Goal: Task Accomplishment & Management: Manage account settings

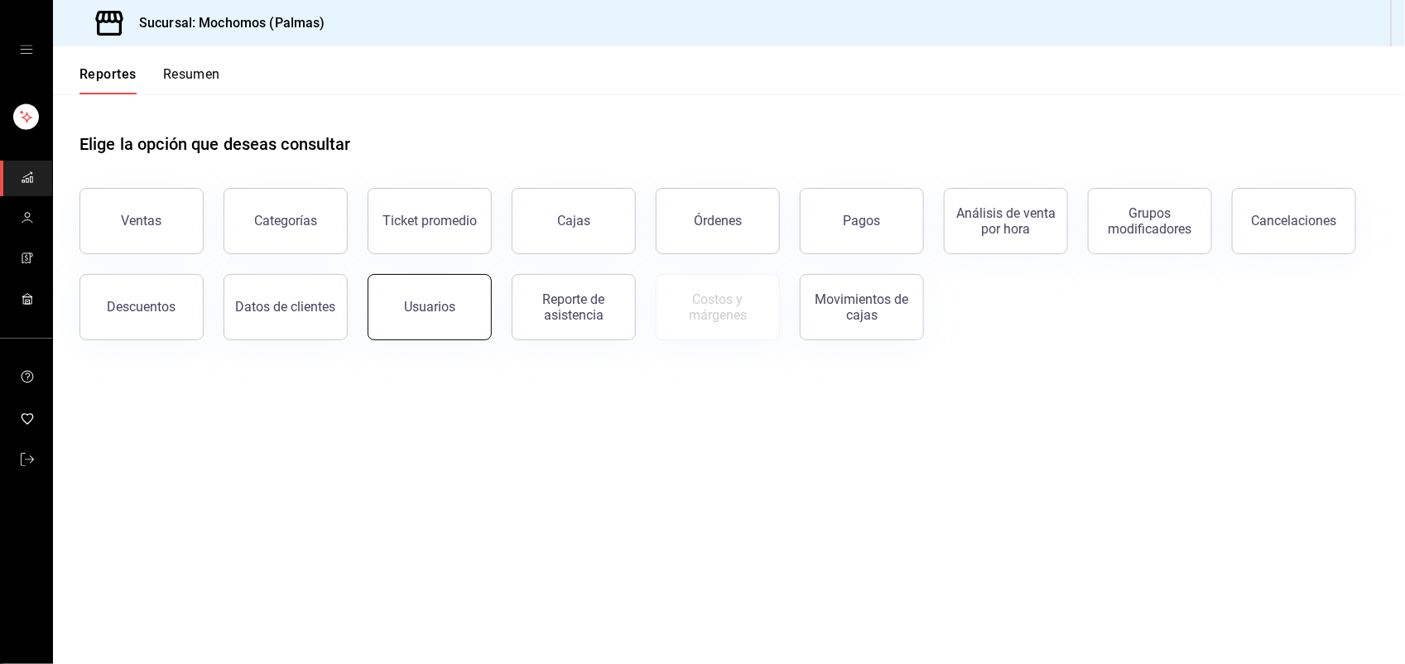
click at [377, 310] on button "Usuarios" at bounding box center [430, 307] width 124 height 66
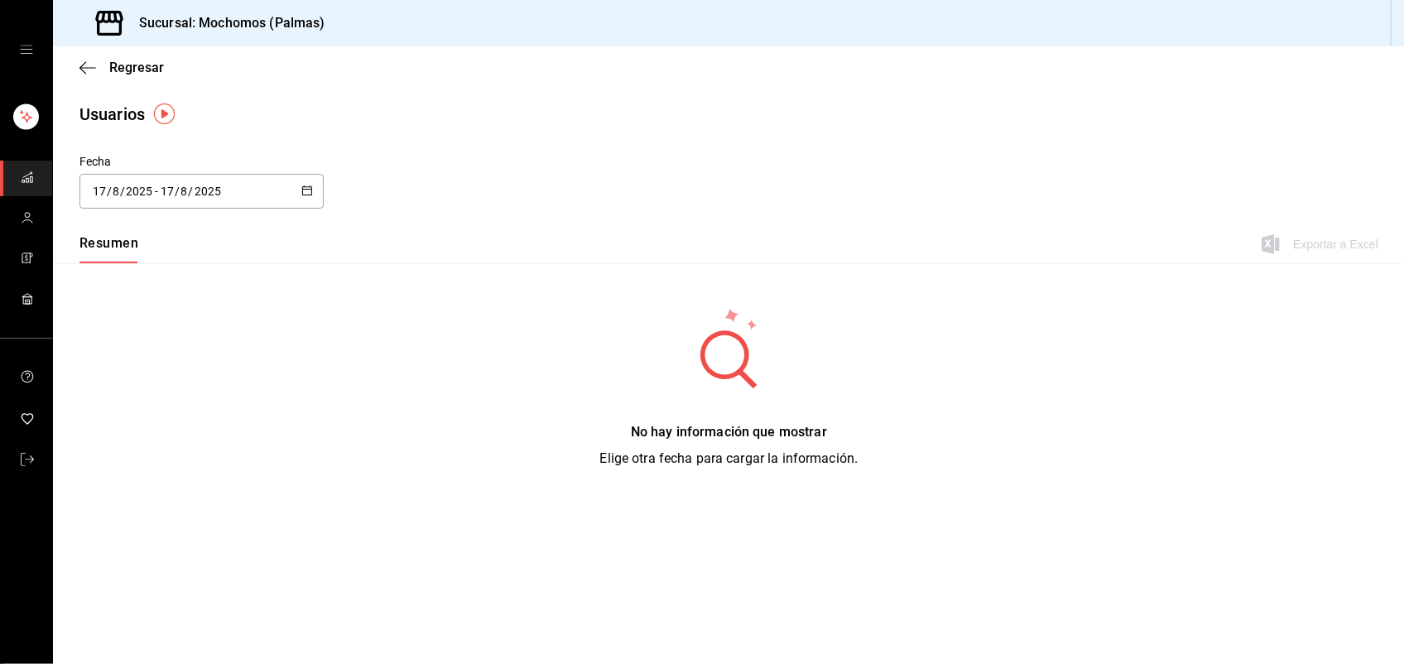
click at [311, 186] on \(Stroke\) "button" at bounding box center [307, 190] width 10 height 9
click at [182, 435] on li "Rango de fechas" at bounding box center [157, 429] width 156 height 37
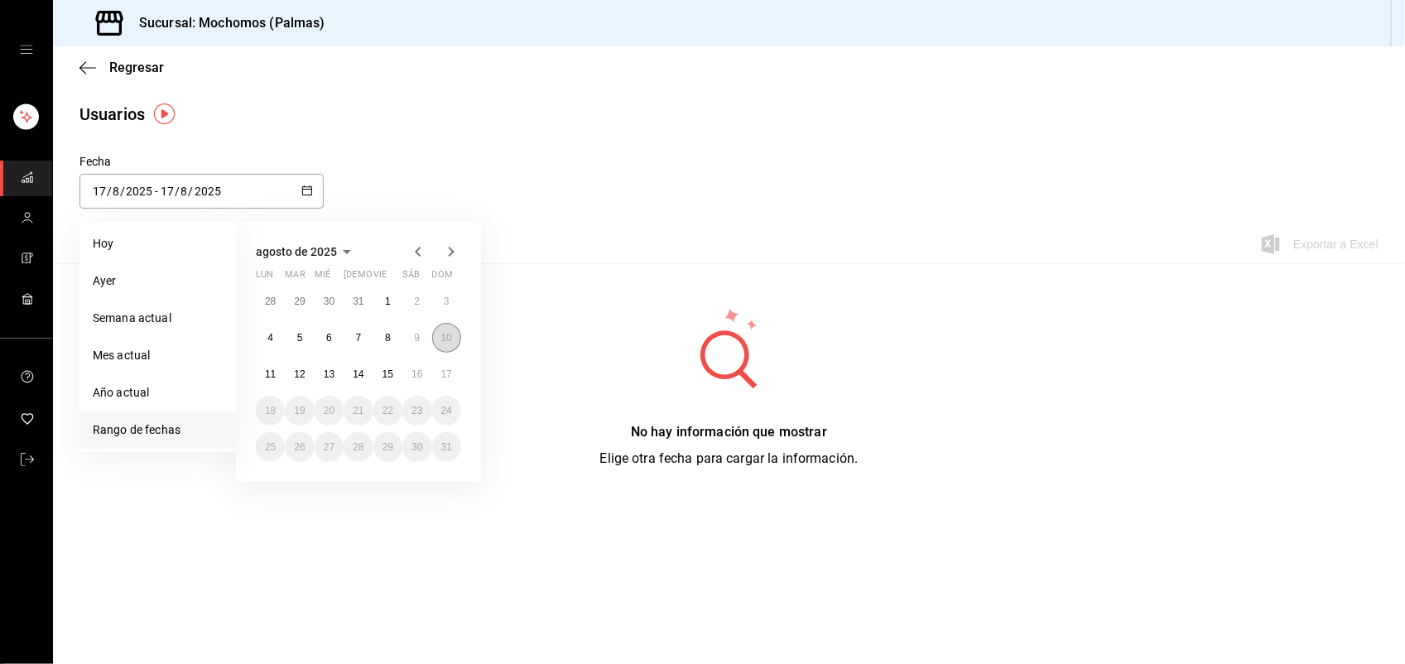
click at [443, 344] on button "10" at bounding box center [446, 338] width 29 height 30
click at [455, 360] on div "28 29 30 31 1 2 3 4 5 6 7 8 9 10 11 12 13 14 15 16 17 18 19 20 21 22 23 24 25 2…" at bounding box center [358, 373] width 205 height 175
click at [452, 363] on button "17" at bounding box center [446, 374] width 29 height 30
type input "[DATE]"
type input "10"
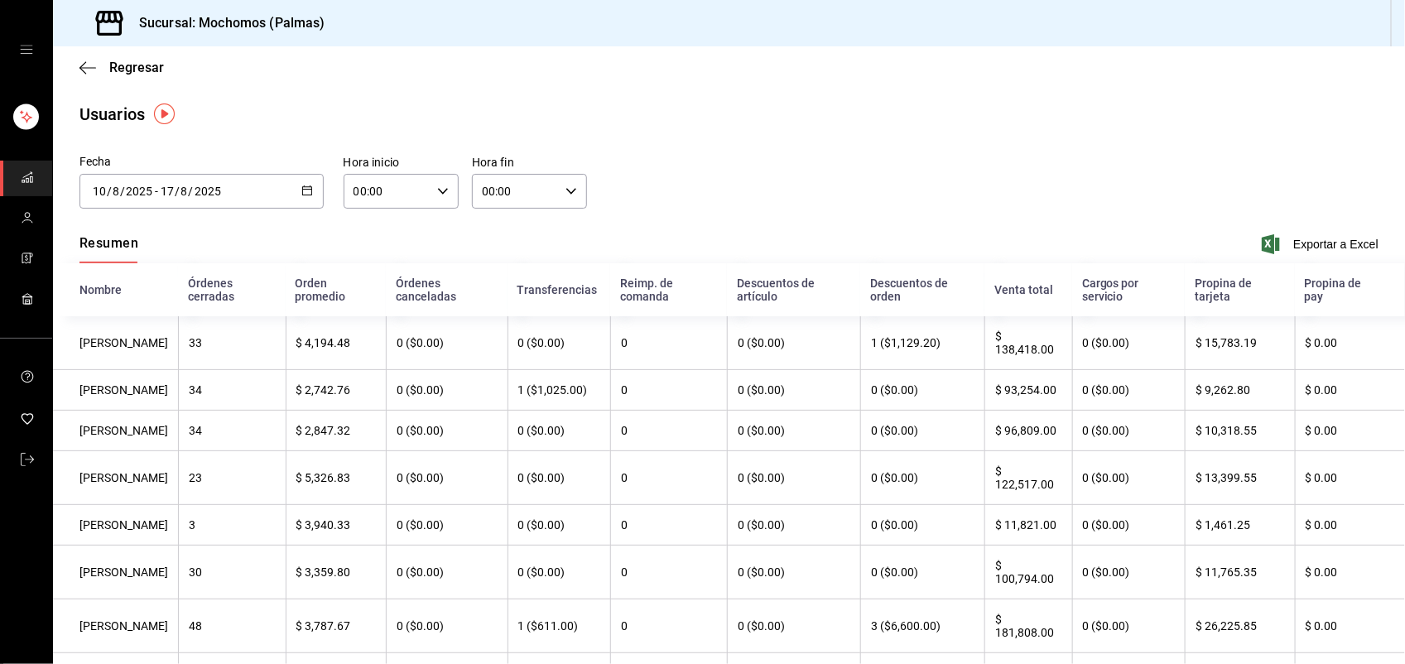
click at [313, 185] on div "[DATE] [DATE] - [DATE] [DATE]" at bounding box center [201, 191] width 244 height 35
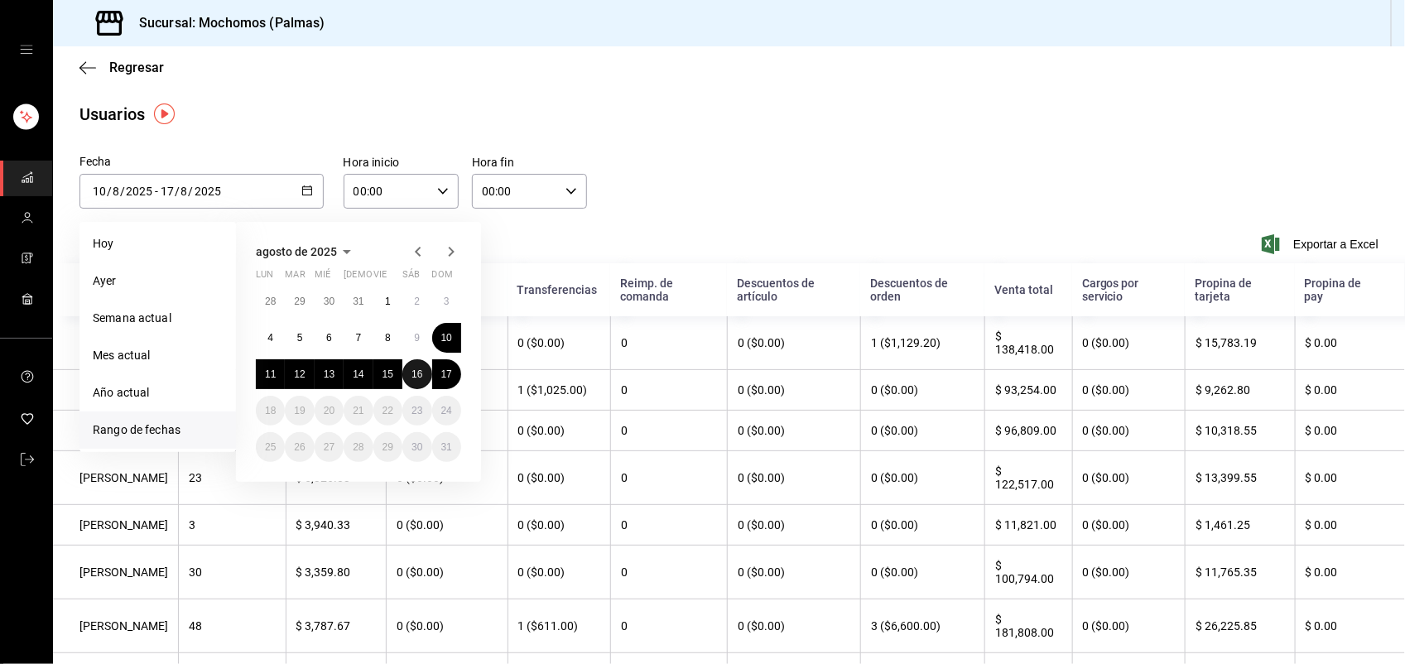
click at [418, 369] on abbr "16" at bounding box center [416, 374] width 11 height 12
type input "[DATE]"
type input "16"
type input "[DATE]"
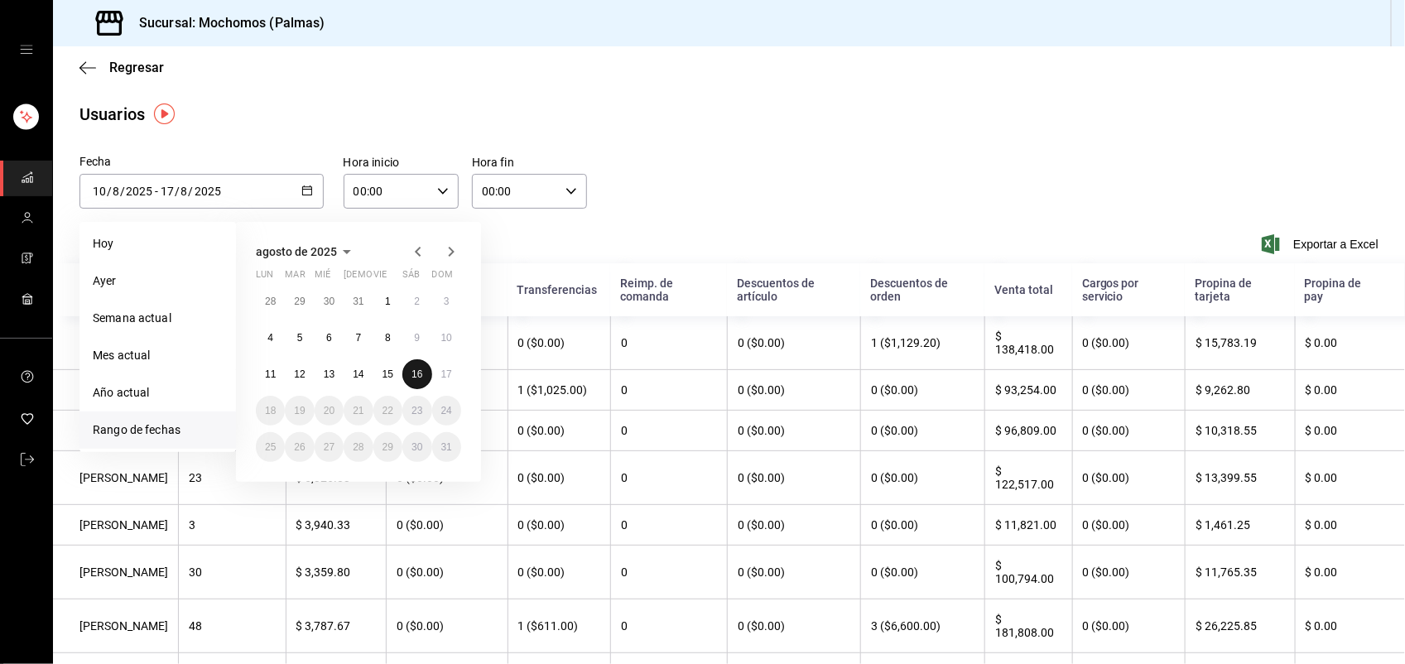
type input "16"
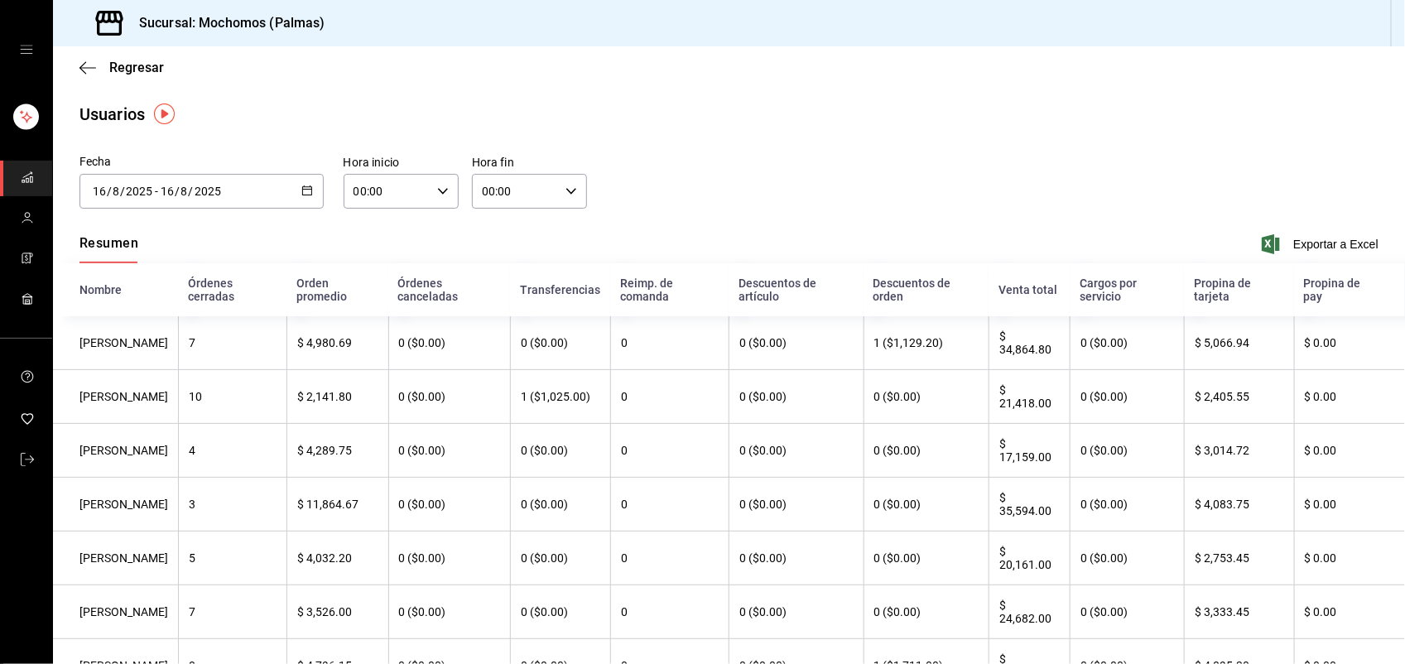
click at [439, 199] on div "00:00 Hora inicio" at bounding box center [401, 191] width 115 height 35
click at [764, 183] on div at bounding box center [702, 332] width 1405 height 664
click at [307, 185] on icon "button" at bounding box center [307, 191] width 12 height 12
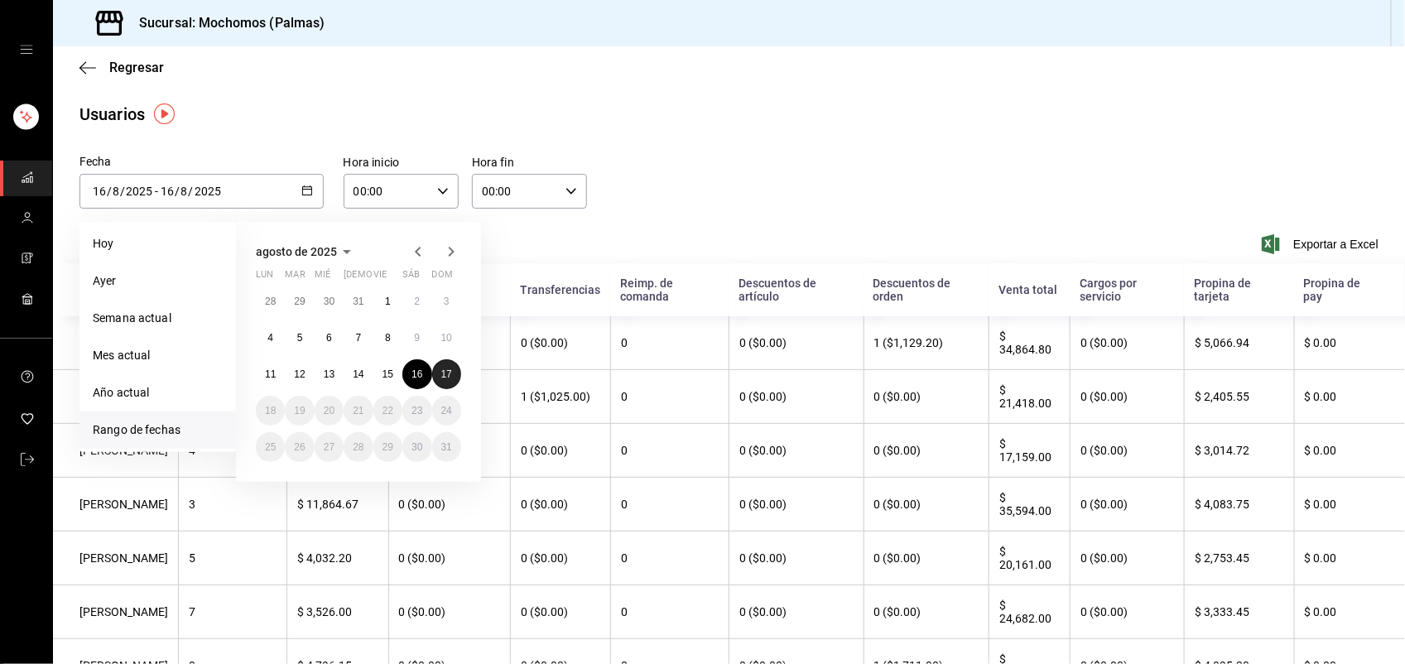
click at [437, 369] on button "17" at bounding box center [446, 374] width 29 height 30
click at [416, 368] on abbr "16" at bounding box center [416, 374] width 11 height 12
type input "[DATE]"
type input "17"
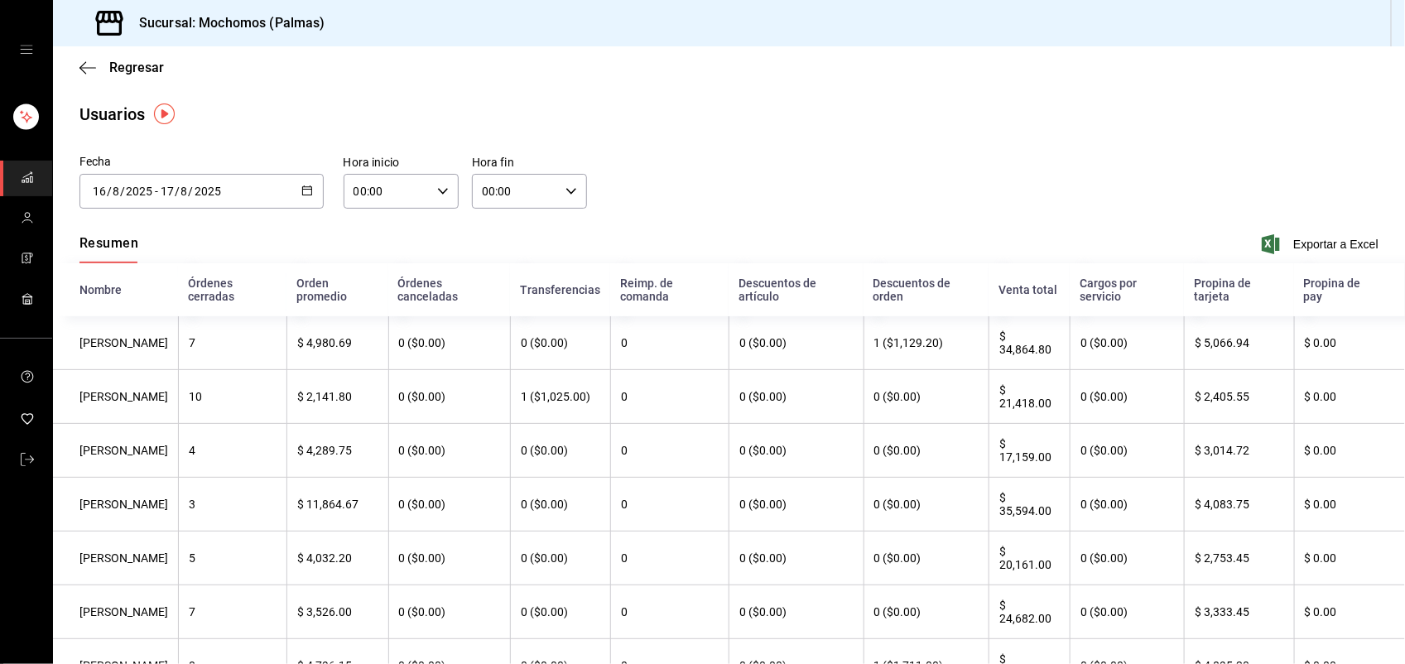
click at [304, 190] on icon "button" at bounding box center [307, 191] width 12 height 12
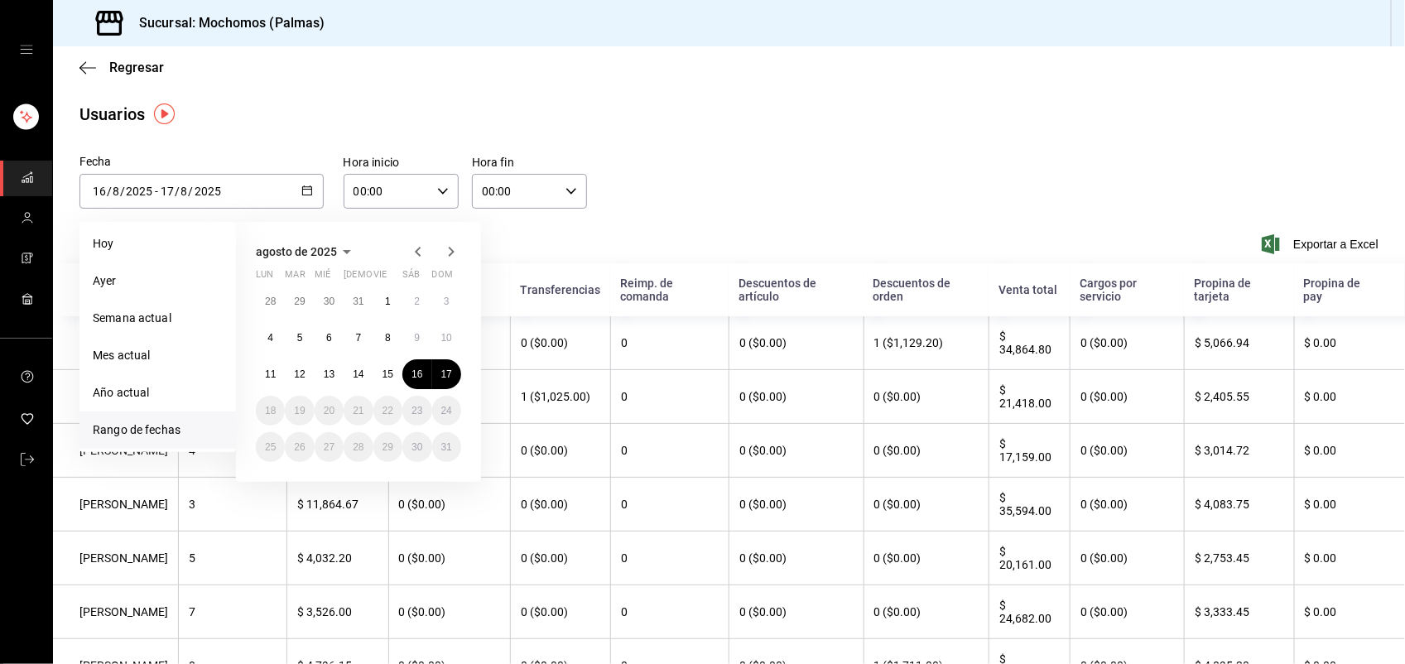
click at [799, 229] on div "Resumen Exportar a Excel" at bounding box center [729, 245] width 1352 height 35
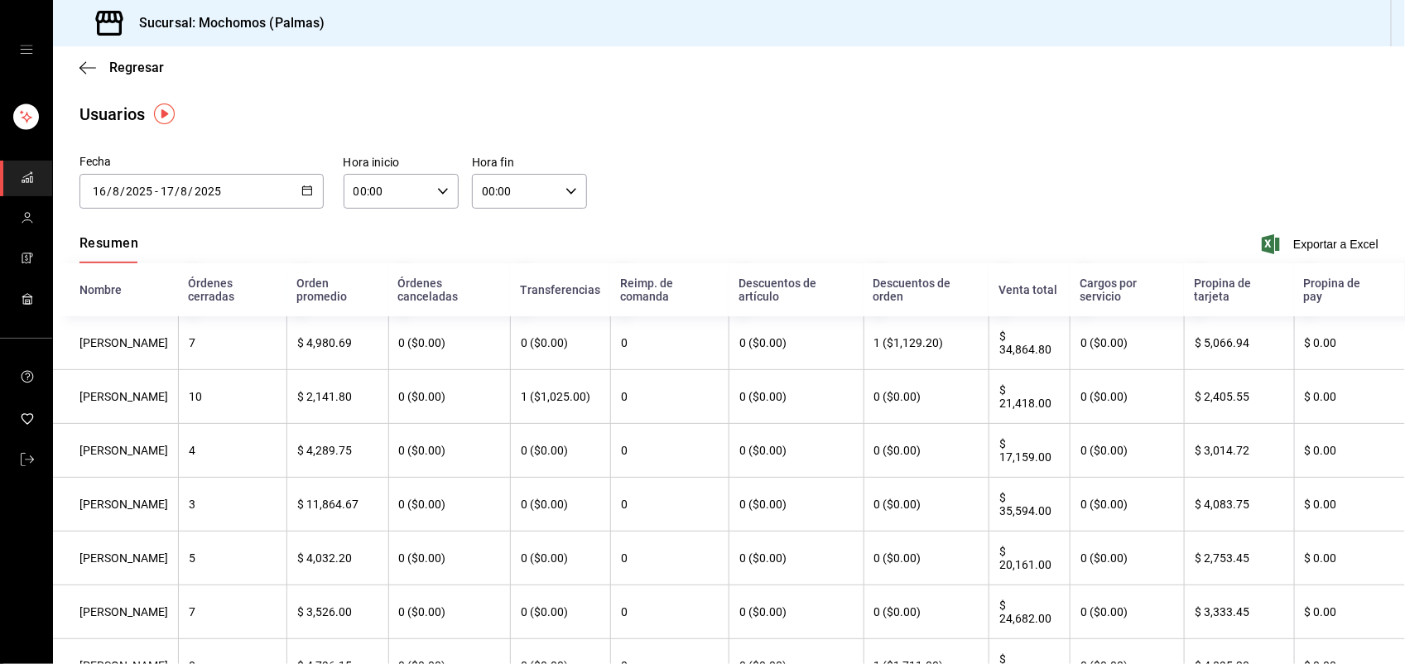
click at [304, 192] on icon "button" at bounding box center [307, 191] width 12 height 12
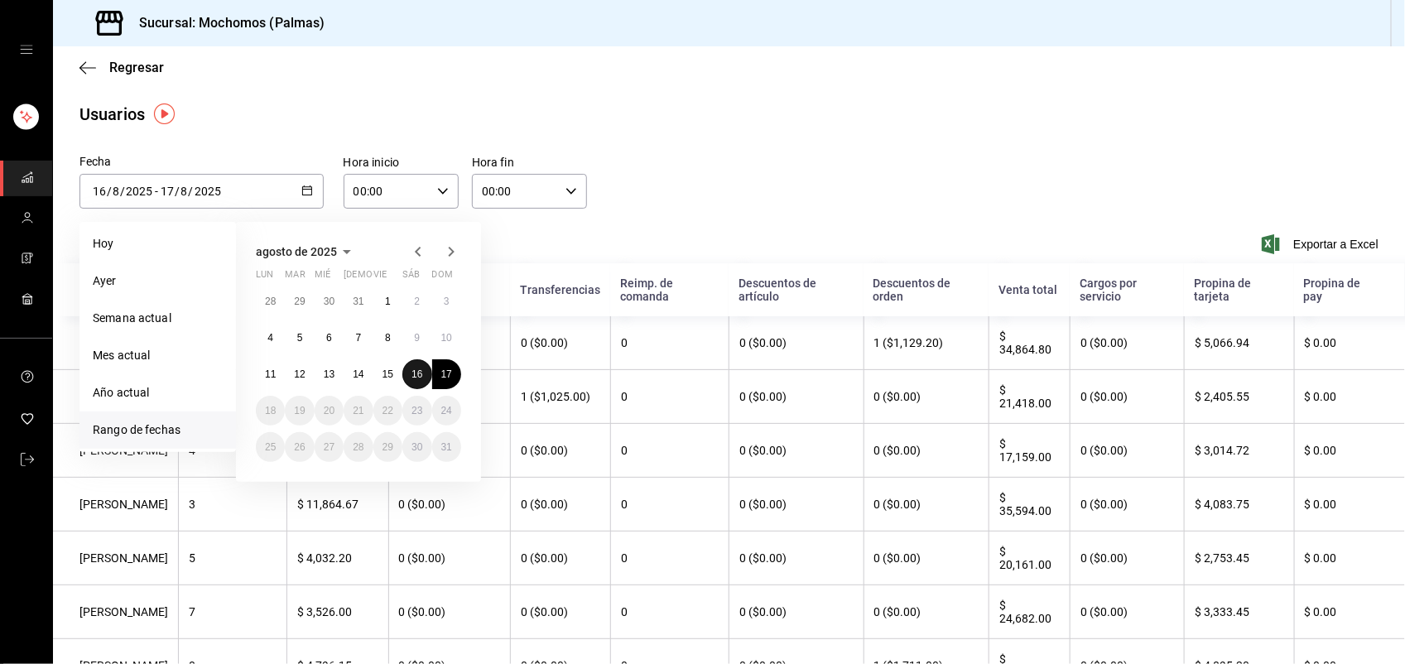
click at [419, 381] on button "16" at bounding box center [416, 374] width 29 height 30
click at [455, 381] on button "17" at bounding box center [446, 374] width 29 height 30
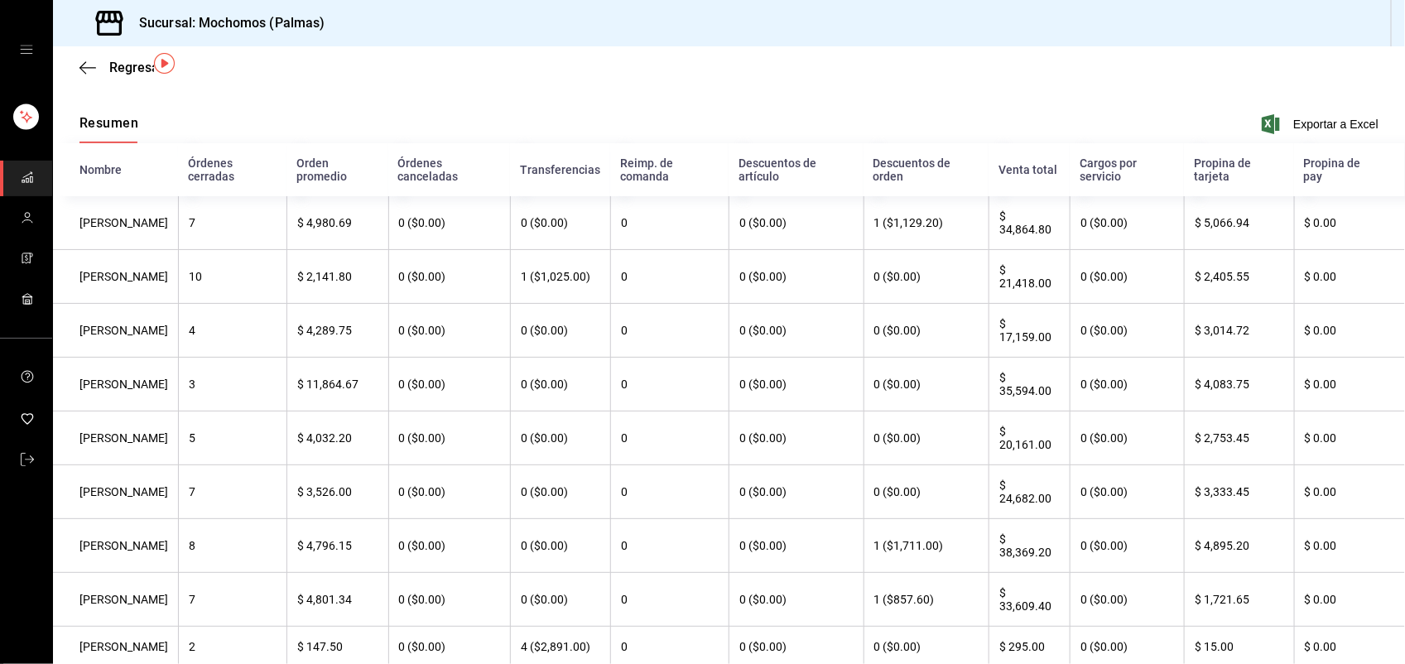
scroll to position [13, 0]
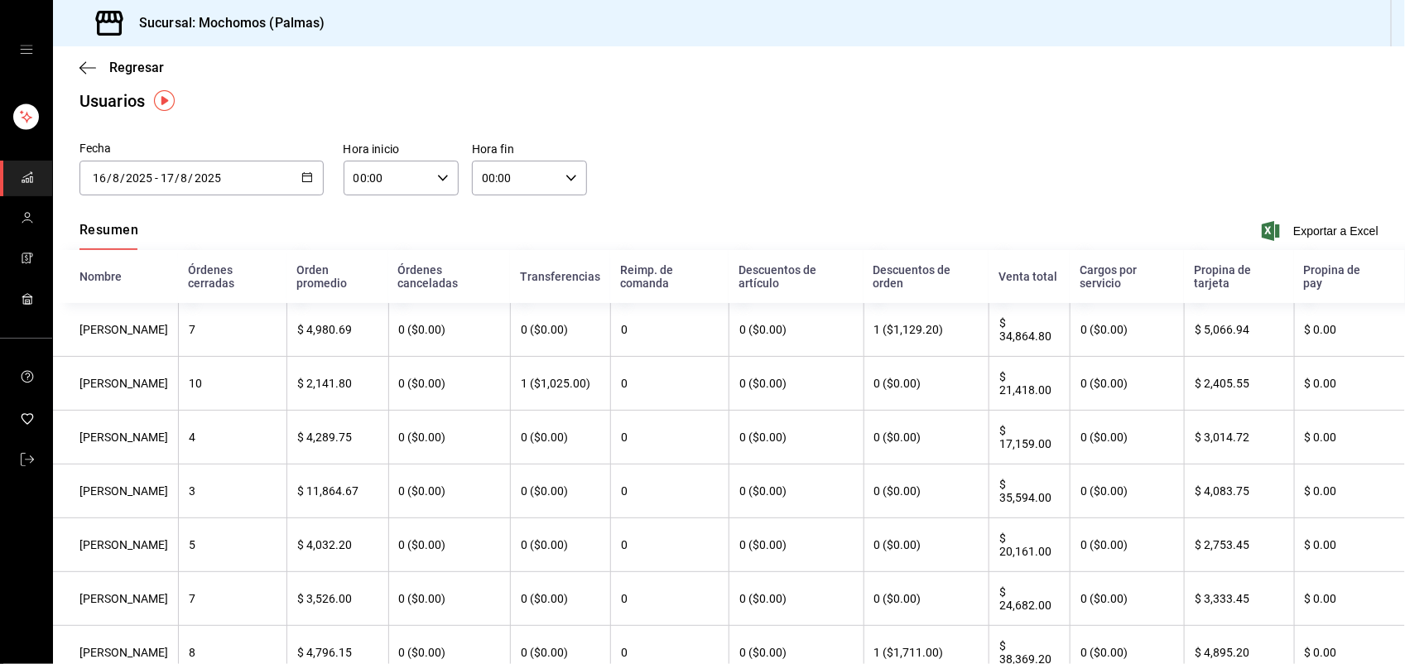
click at [301, 184] on div at bounding box center [307, 178] width 12 height 14
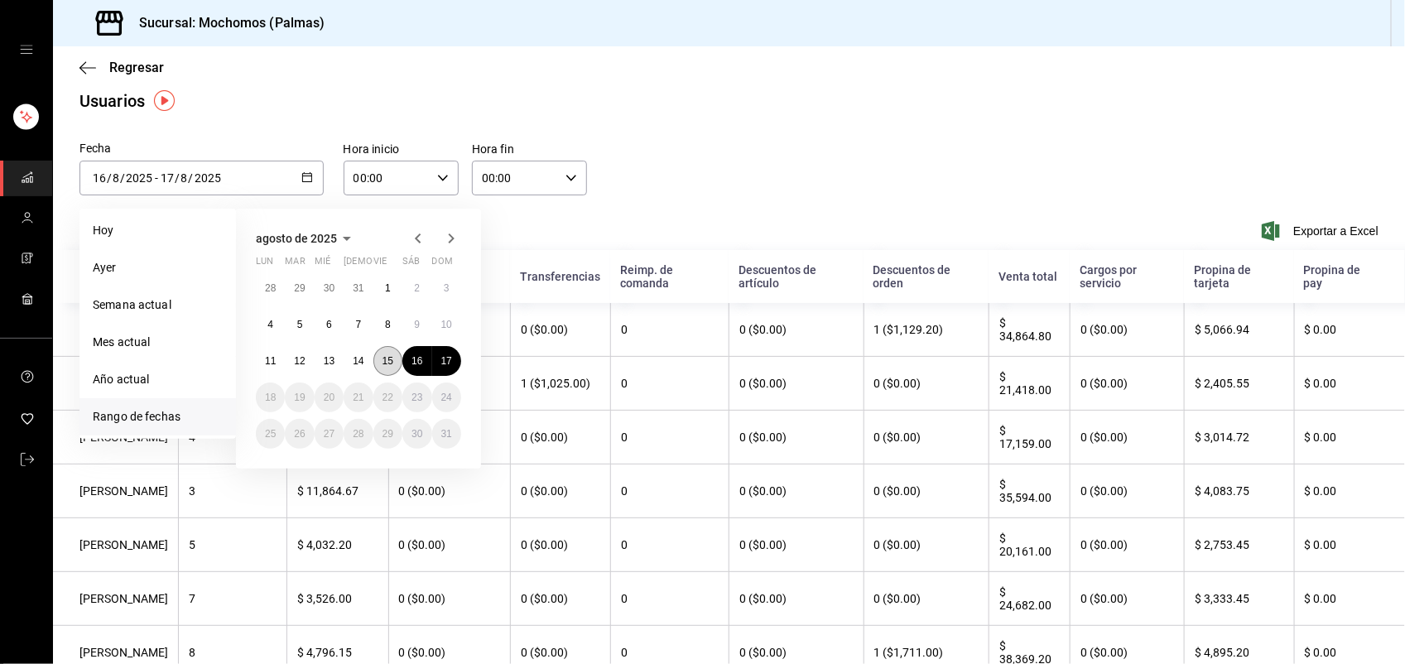
click at [394, 365] on button "15" at bounding box center [387, 361] width 29 height 30
click at [437, 363] on button "17" at bounding box center [446, 361] width 29 height 30
type input "[DATE]"
type input "15"
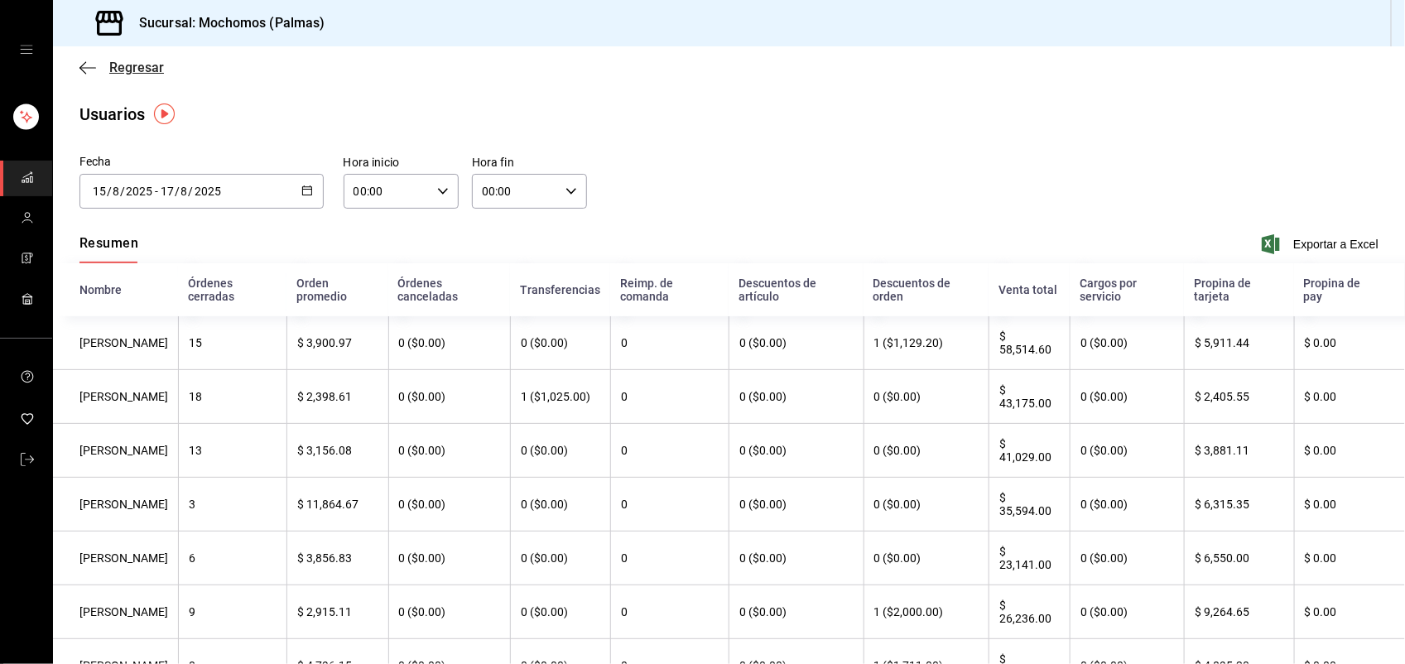
click at [132, 74] on span "Regresar" at bounding box center [136, 68] width 55 height 16
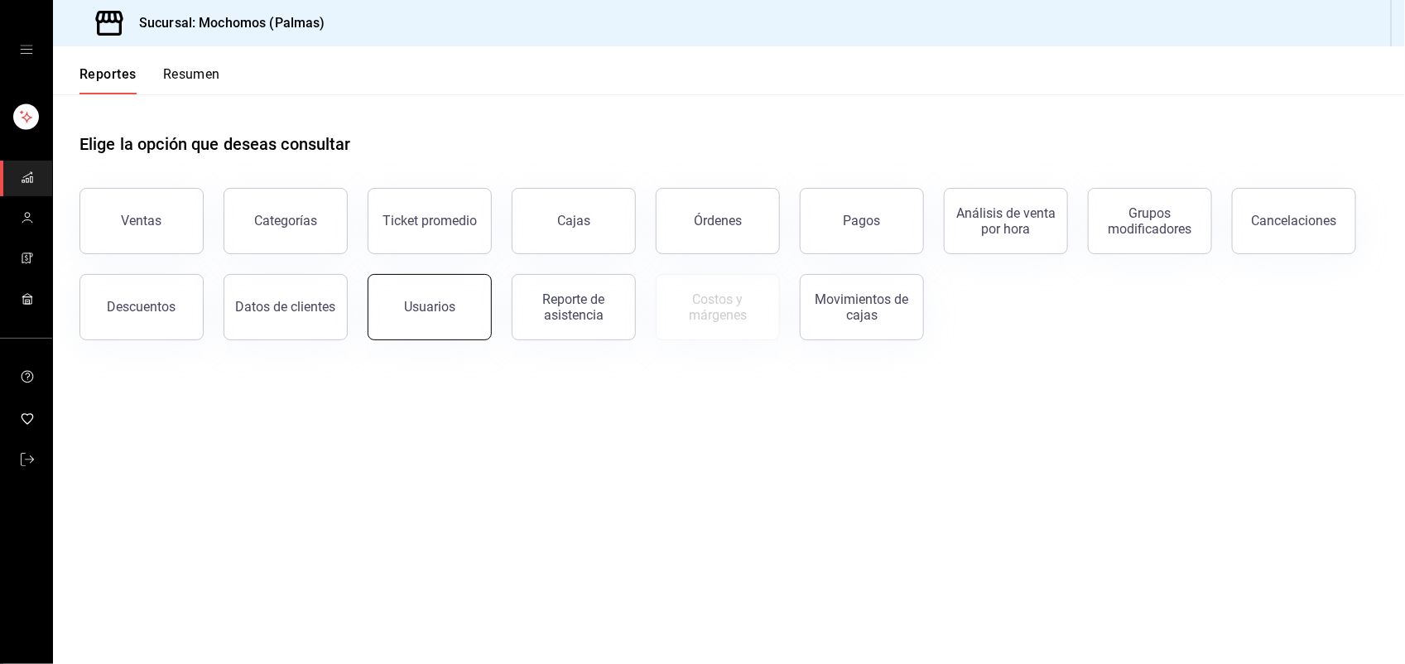
click at [455, 317] on button "Usuarios" at bounding box center [430, 307] width 124 height 66
click at [387, 319] on button "Usuarios" at bounding box center [430, 307] width 124 height 66
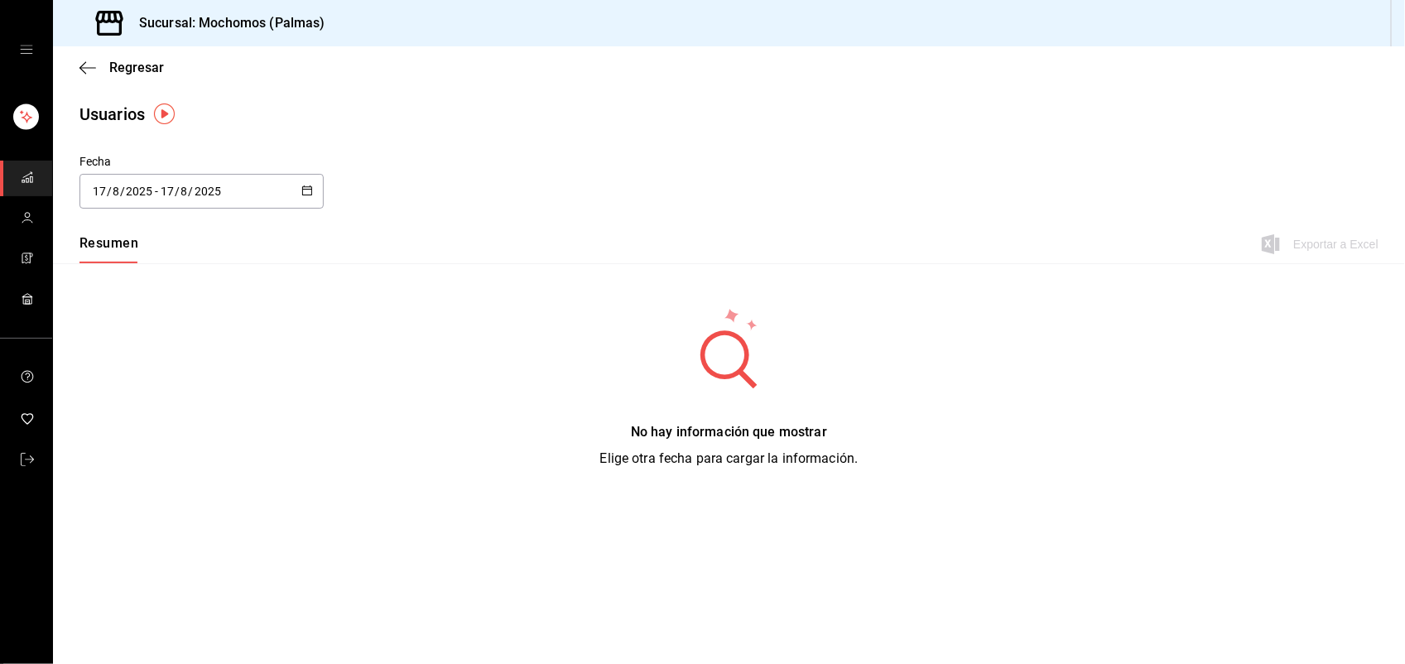
click at [315, 199] on div "2025-08-17 17 / 8 / 2025 - 2025-08-17 17 / 8 / 2025" at bounding box center [201, 191] width 244 height 35
click at [197, 430] on li "Rango de fechas" at bounding box center [157, 429] width 156 height 37
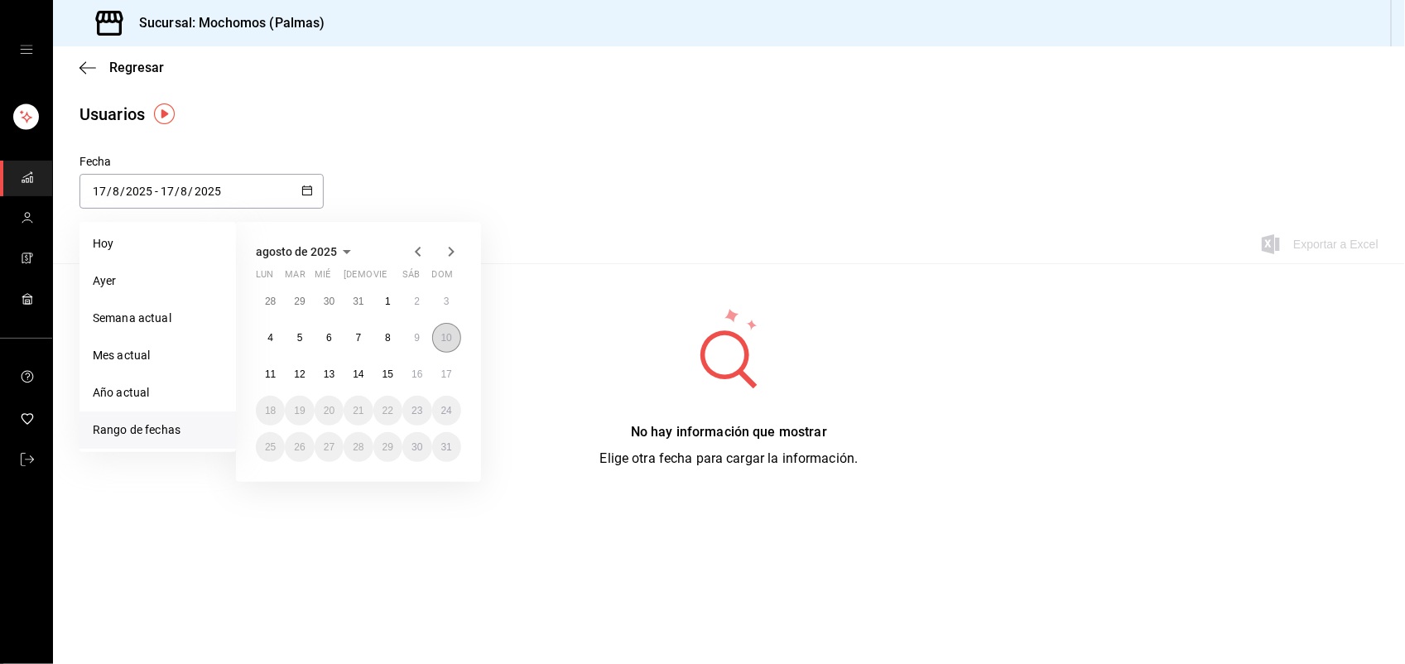
click at [456, 346] on button "10" at bounding box center [446, 338] width 29 height 30
click at [449, 370] on abbr "17" at bounding box center [446, 374] width 11 height 12
type input "[DATE]"
type input "10"
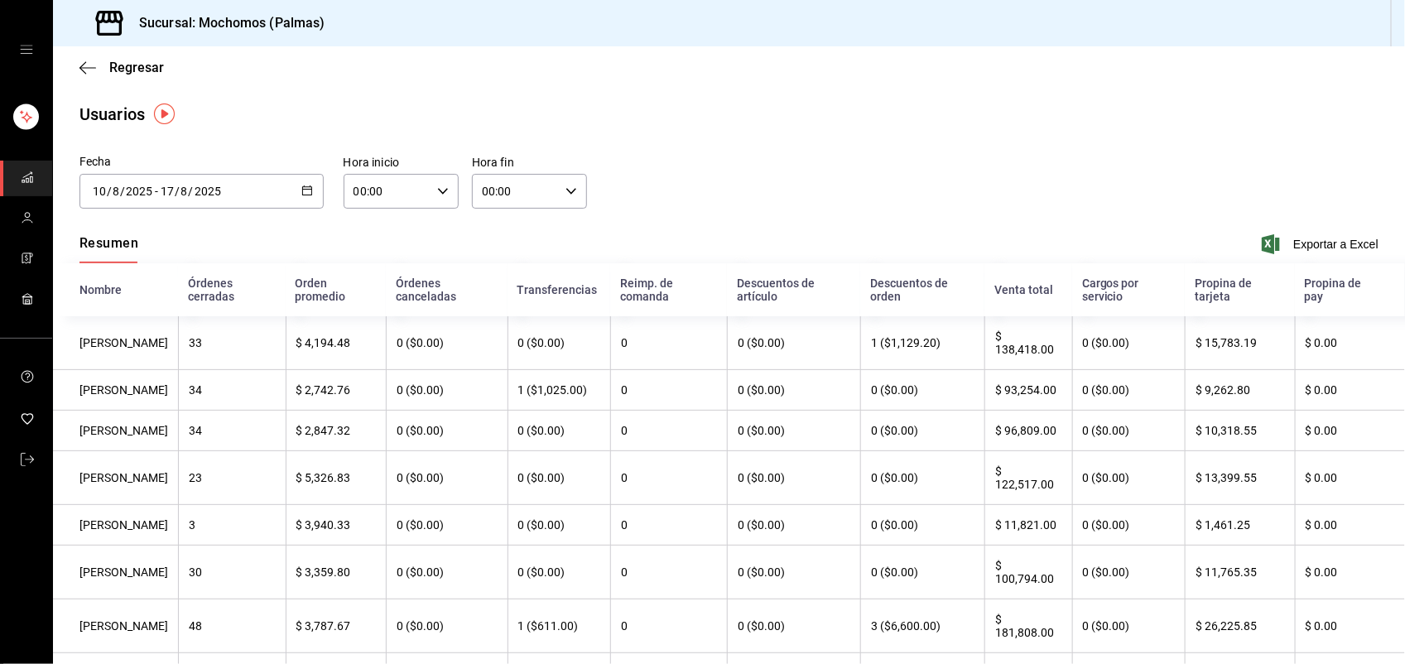
click at [311, 199] on div "[DATE] [DATE] - [DATE] [DATE]" at bounding box center [201, 191] width 244 height 35
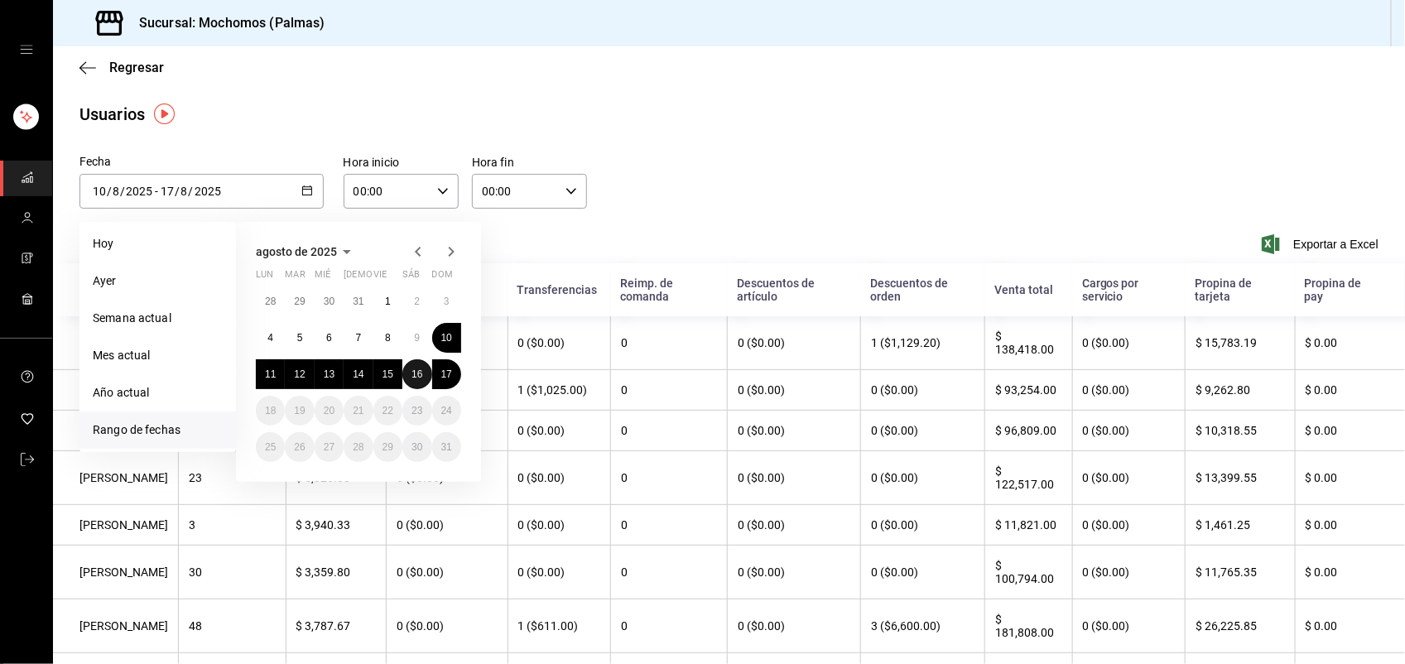
click at [418, 375] on abbr "16" at bounding box center [416, 374] width 11 height 12
click at [441, 377] on abbr "17" at bounding box center [446, 374] width 11 height 12
type input "[DATE]"
type input "16"
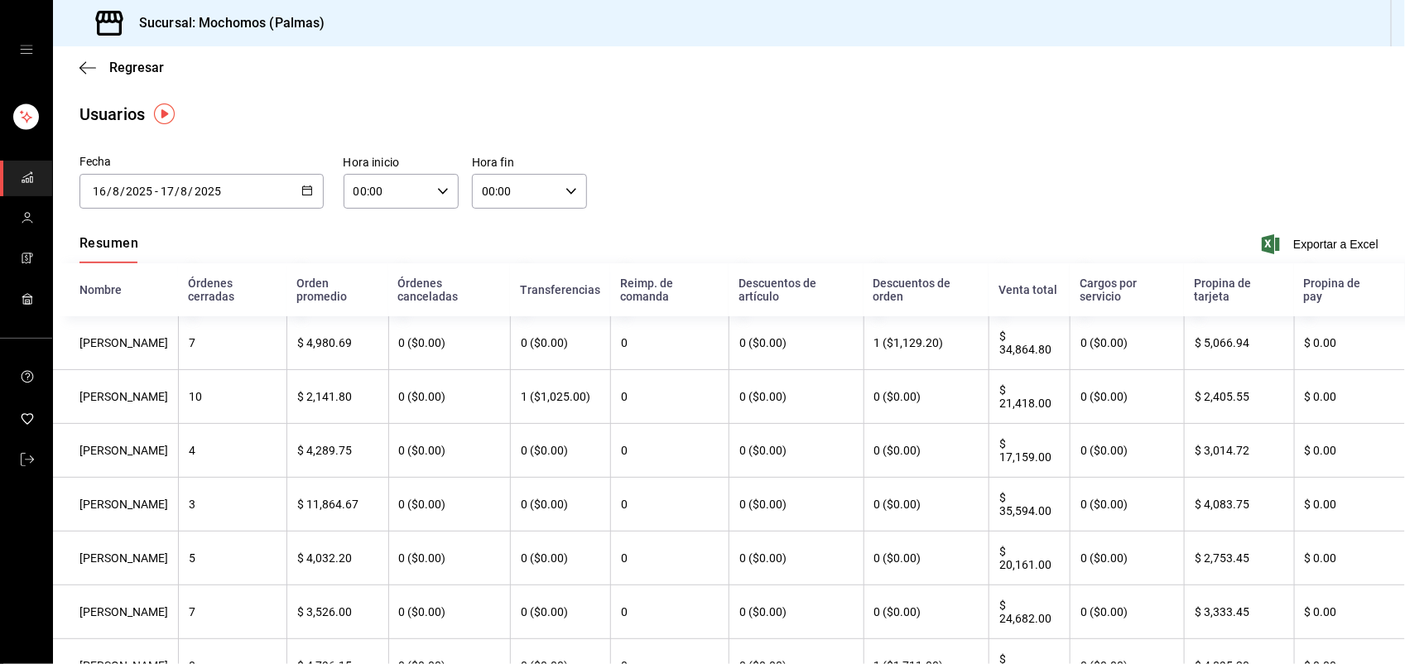
click at [437, 195] on icon "button" at bounding box center [443, 191] width 12 height 12
click at [694, 113] on div at bounding box center [702, 332] width 1405 height 664
click at [464, 89] on main "Regresar Usuarios Fecha 2025-08-16 16 / 8 / 2025 - 2025-08-17 17 / 8 / 2025 ago…" at bounding box center [729, 557] width 1352 height 1023
